Goal: Information Seeking & Learning: Learn about a topic

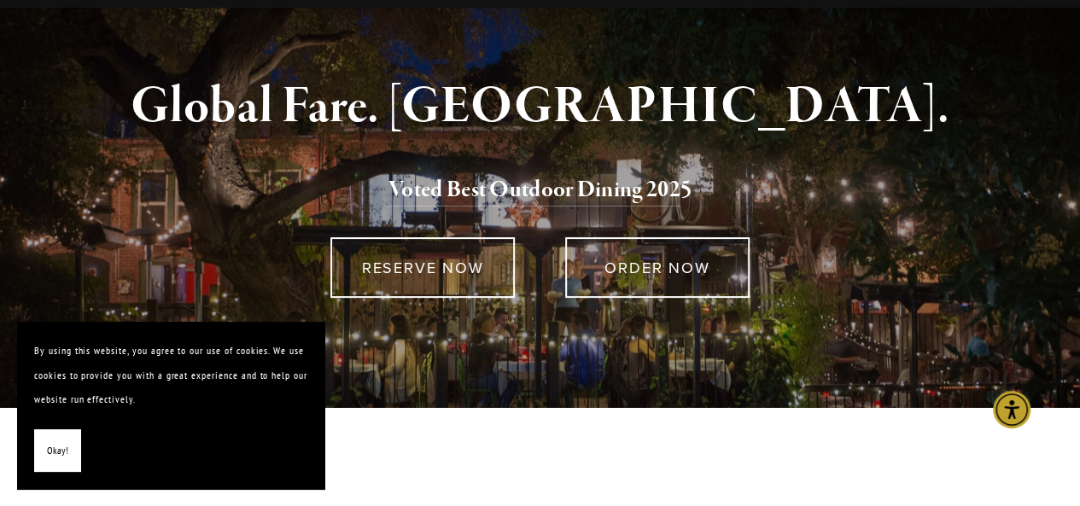
scroll to position [34, 0]
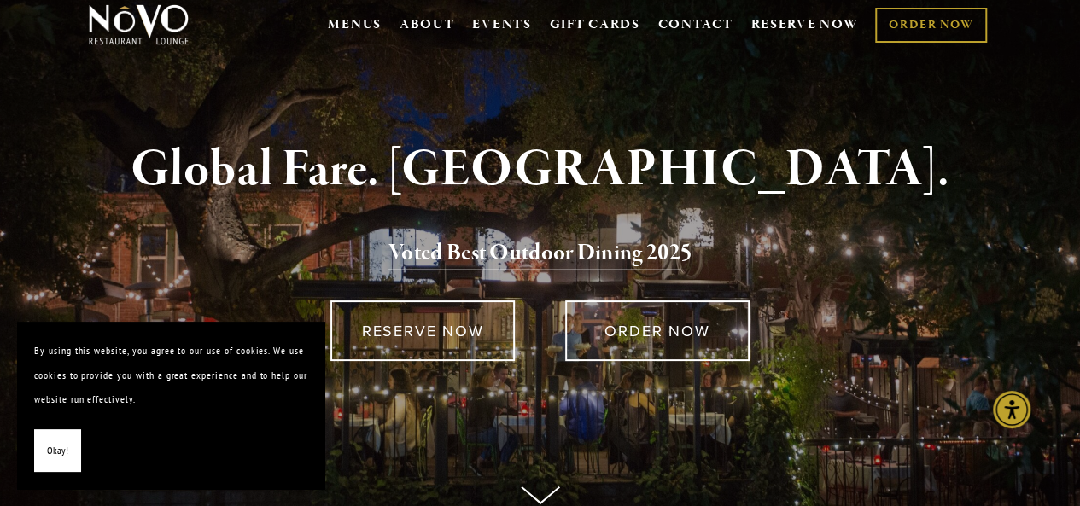
click at [63, 460] on span "Okay!" at bounding box center [57, 451] width 21 height 25
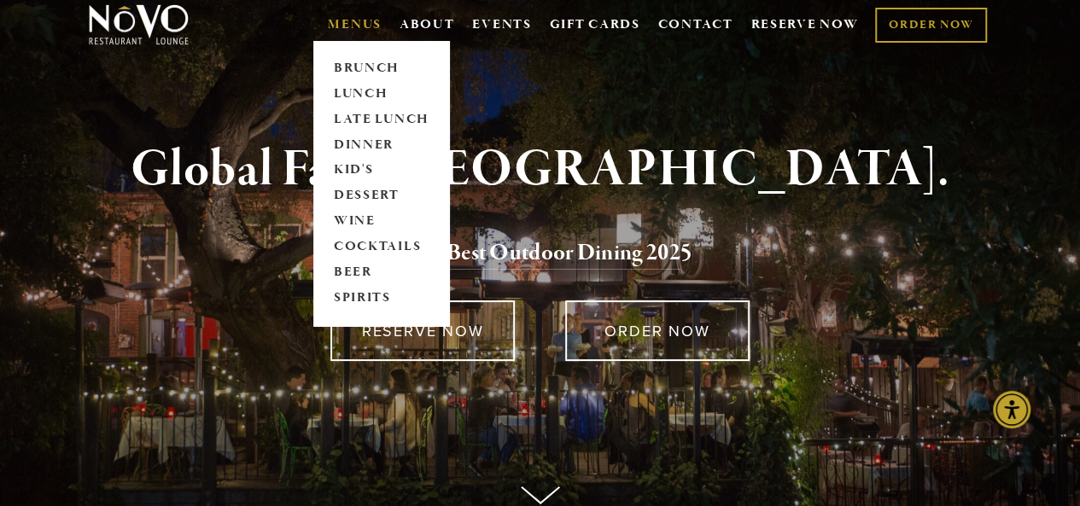
click at [333, 23] on link "MENUS" at bounding box center [355, 24] width 54 height 17
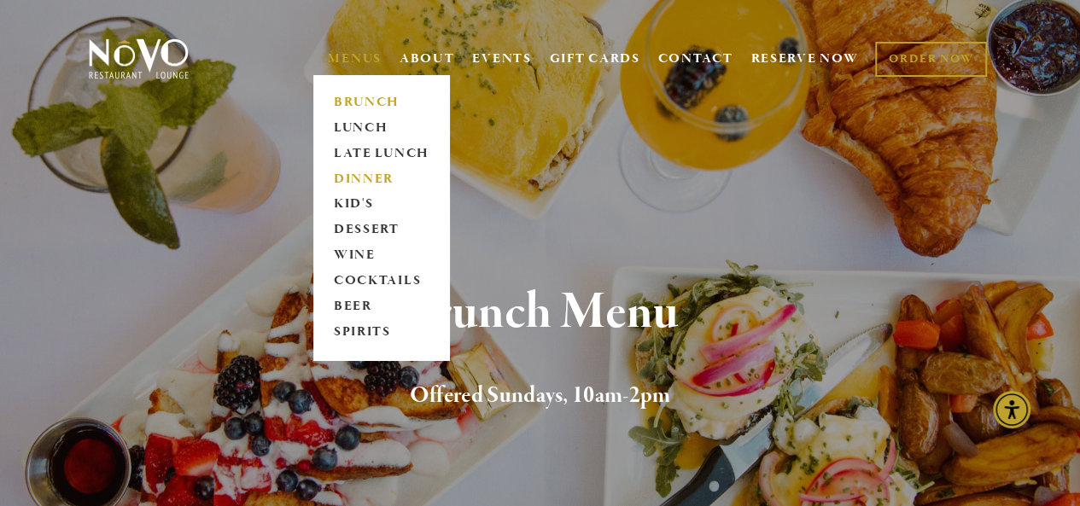
click at [341, 175] on link "DINNER" at bounding box center [381, 179] width 107 height 26
